Goal: Navigation & Orientation: Find specific page/section

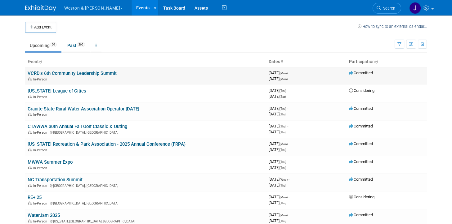
click at [103, 73] on link "VCRD's 6th Community Leadership Summit" at bounding box center [72, 74] width 89 height 6
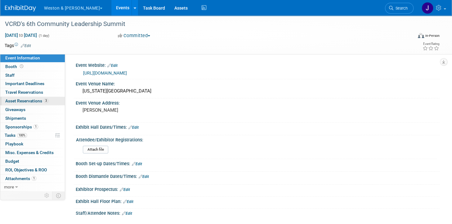
click at [28, 100] on span "Asset Reservations 3" at bounding box center [26, 101] width 43 height 5
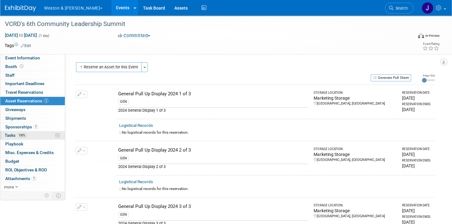
click at [45, 134] on link "100% Tasks 100%" at bounding box center [32, 135] width 64 height 8
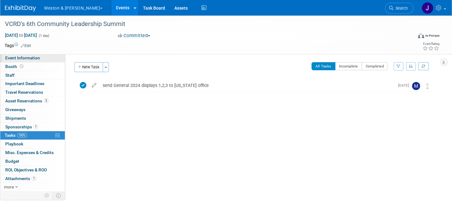
click at [29, 57] on span "Event Information" at bounding box center [22, 57] width 35 height 5
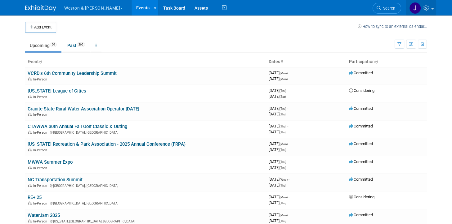
click at [415, 7] on img at bounding box center [415, 8] width 12 height 12
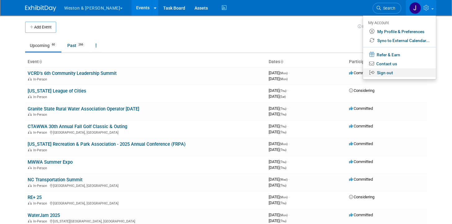
click at [392, 73] on link "Sign out" at bounding box center [399, 73] width 73 height 9
